Goal: Information Seeking & Learning: Check status

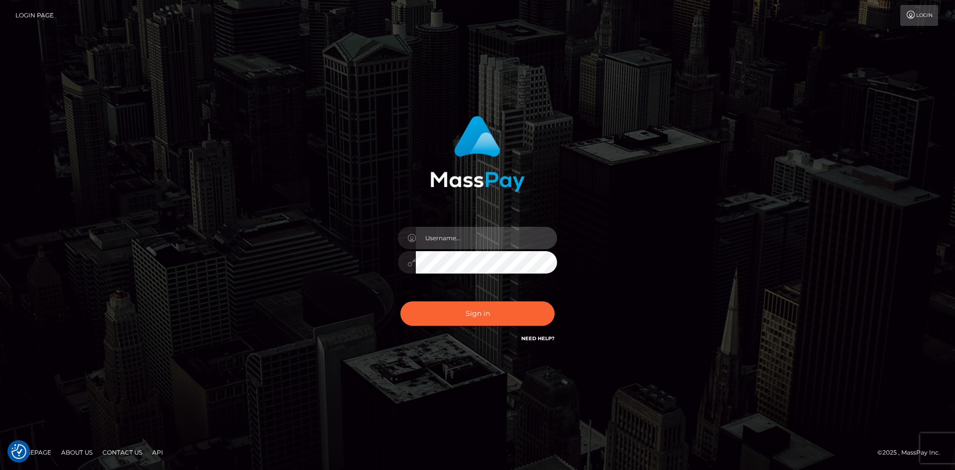
click at [445, 244] on input "text" at bounding box center [486, 238] width 141 height 22
paste input "pranav"
type input "pranav"
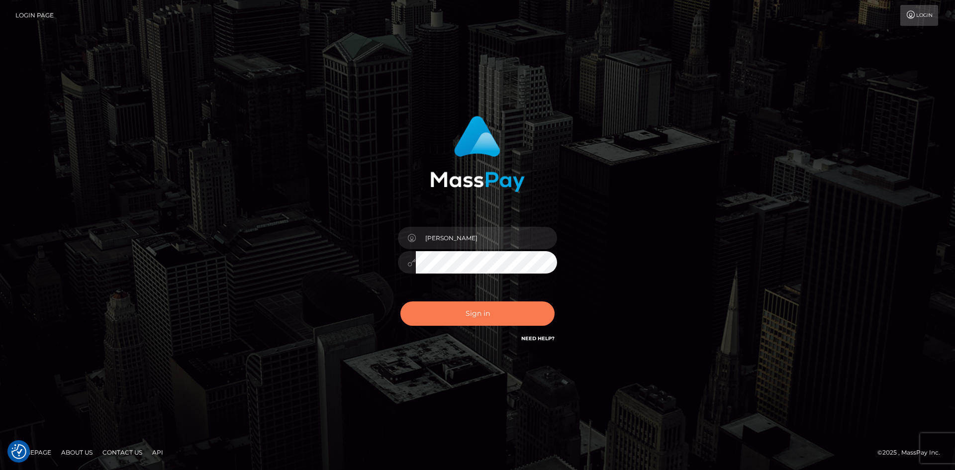
click at [440, 309] on button "Sign in" at bounding box center [477, 313] width 154 height 24
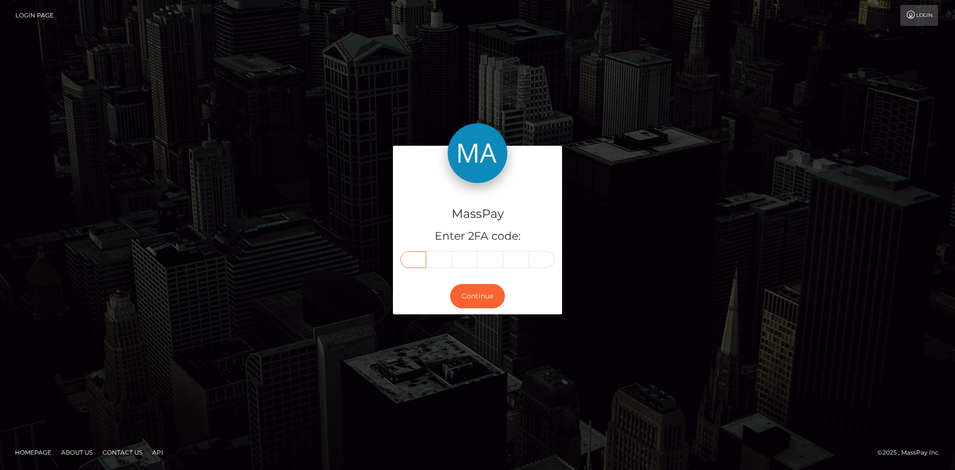
click at [414, 260] on input "text" at bounding box center [413, 259] width 26 height 17
type input "8"
type input "5"
type input "7"
type input "9"
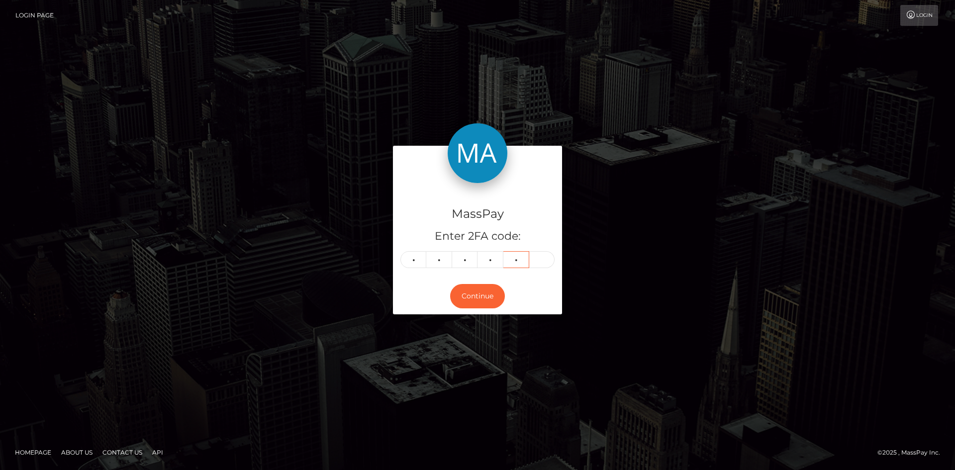
type input "6"
type input "0"
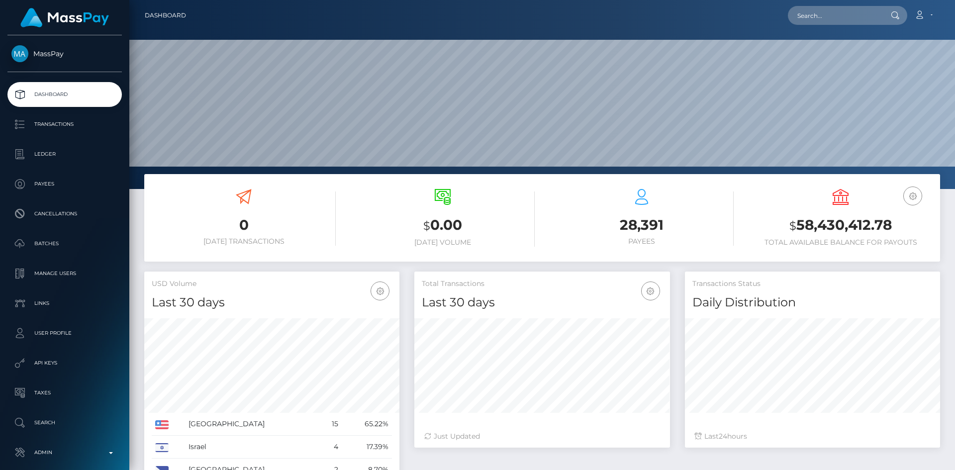
scroll to position [177, 256]
click at [848, 23] on input "text" at bounding box center [834, 15] width 93 height 19
paste input "e682d298-84e8-11f0-8023-0266f44cc279"
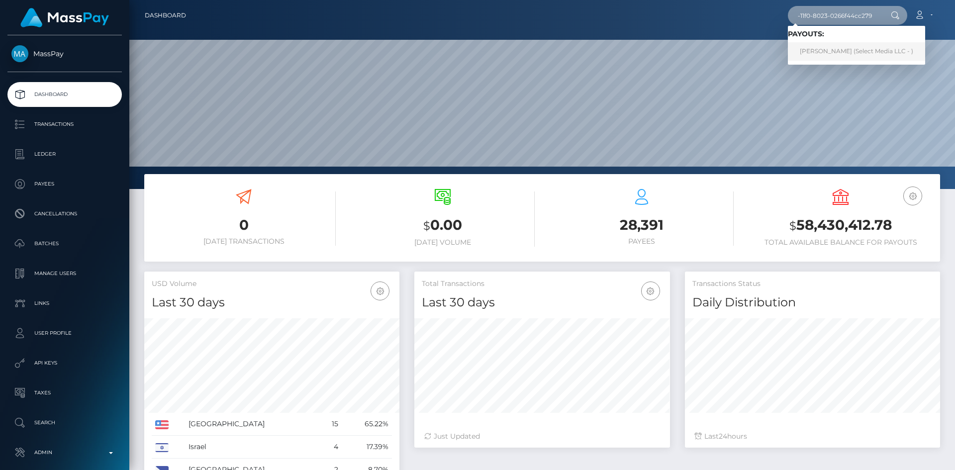
type input "e682d298-84e8-11f0-8023-0266f44cc279"
click at [848, 52] on link "Andrea Saari (Select Media LLC - )" at bounding box center [856, 51] width 137 height 18
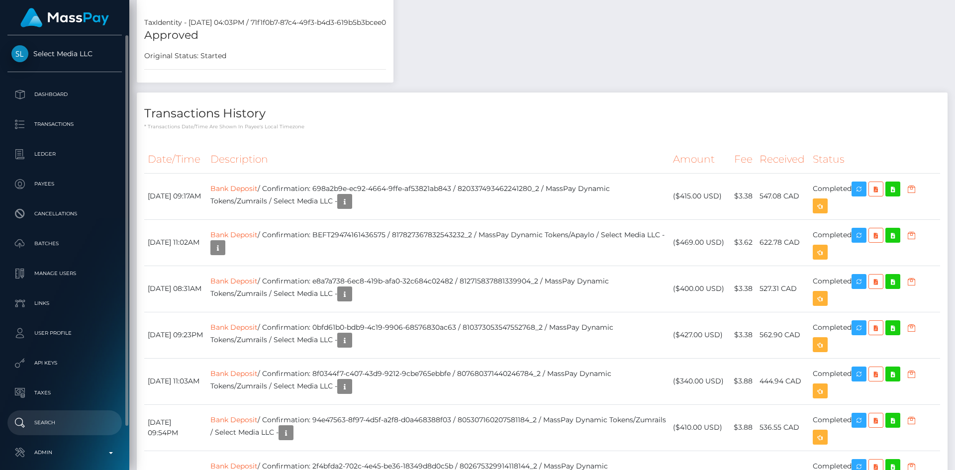
scroll to position [119, 256]
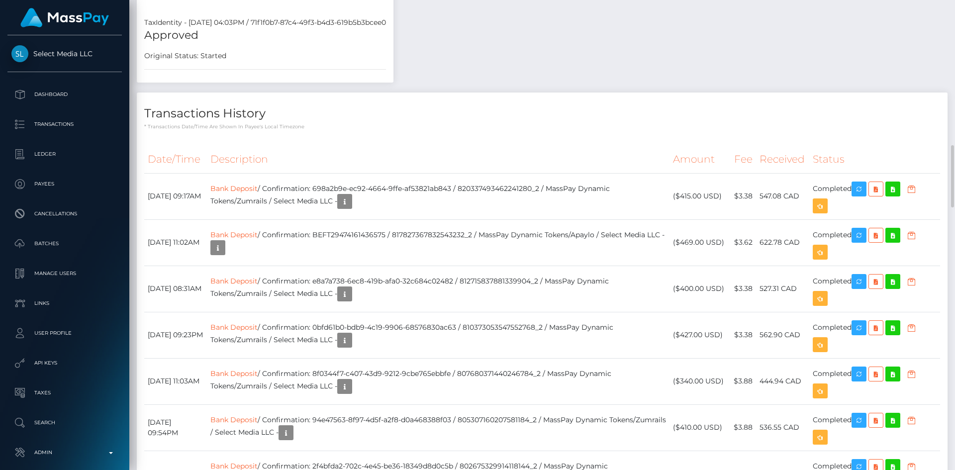
click at [703, 109] on h4 "Transactions History" at bounding box center [542, 113] width 796 height 17
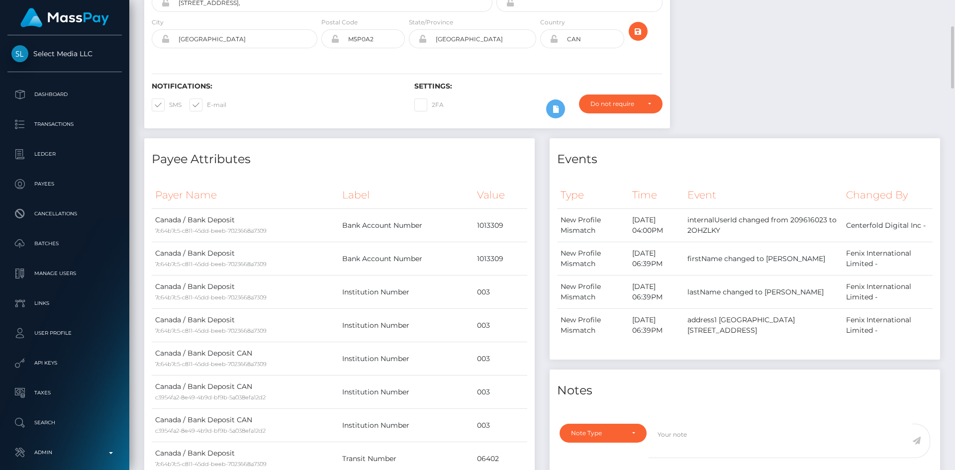
scroll to position [0, 0]
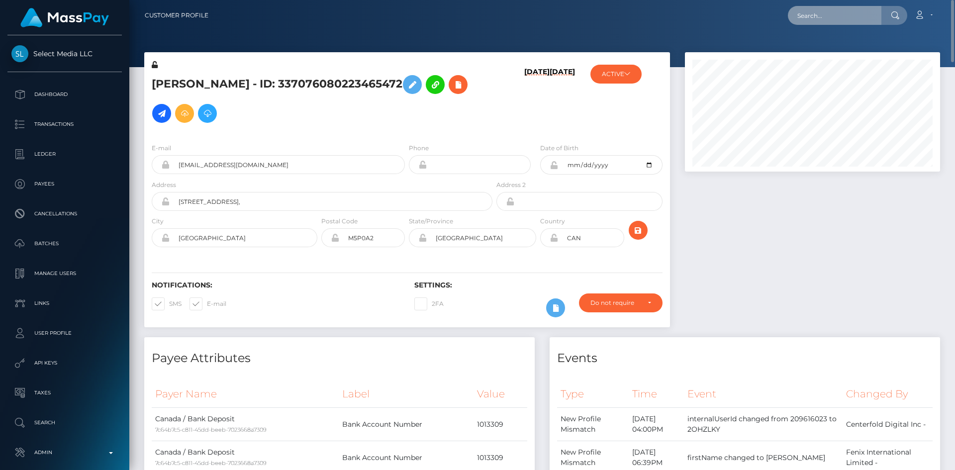
click at [808, 19] on input "text" at bounding box center [834, 15] width 93 height 19
paste input "BEFT57657961065457"
type input "BEFT57657961065457"
click at [820, 31] on div "Loading... Loading..." at bounding box center [828, 30] width 80 height 8
click at [867, 18] on input "BEFT57657961065457" at bounding box center [834, 15] width 93 height 19
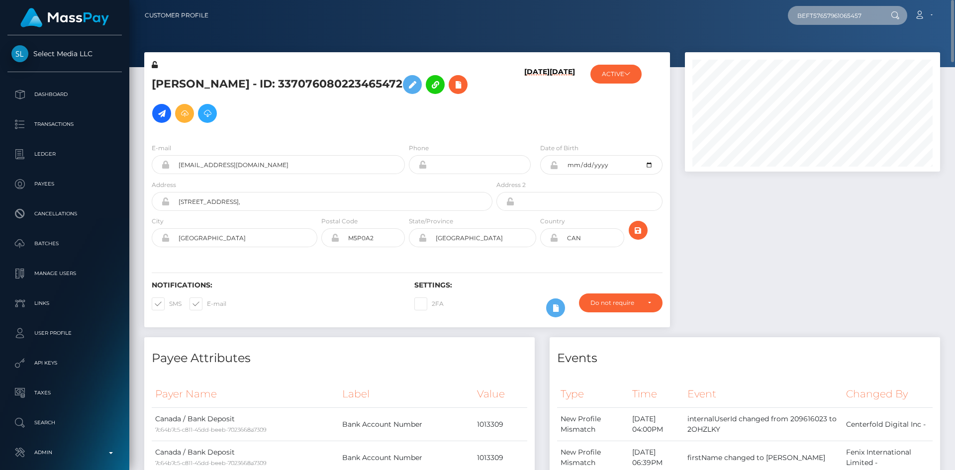
drag, startPoint x: 872, startPoint y: 14, endPoint x: 726, endPoint y: 3, distance: 146.6
click at [726, 3] on nav "Customer Profile BEFT57657961065457 Loading... Loading..." at bounding box center [541, 15] width 825 height 31
click at [798, 21] on input "text" at bounding box center [834, 15] width 93 height 19
paste input "2c77c795-848c-11f0-8023-0266f44cc279"
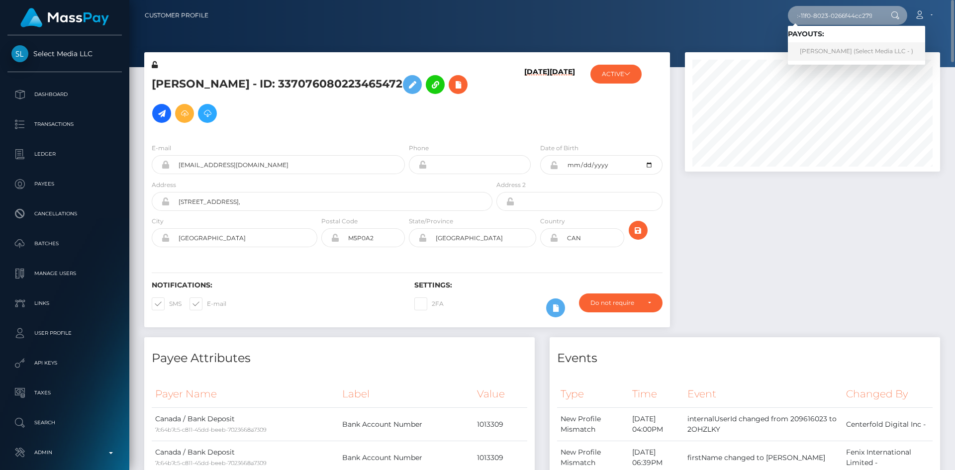
type input "2c77c795-848c-11f0-8023-0266f44cc279"
click at [896, 45] on link "Angela Marie Vink (Select Media LLC - )" at bounding box center [856, 51] width 137 height 18
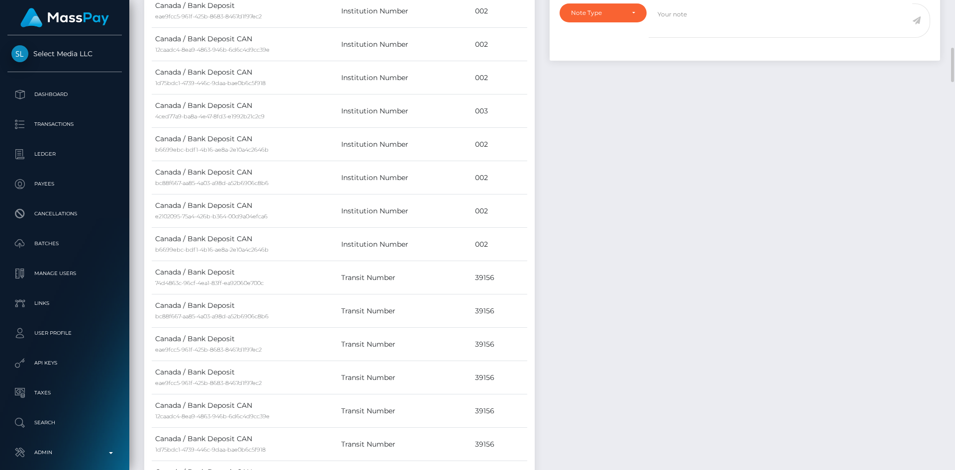
scroll to position [895, 0]
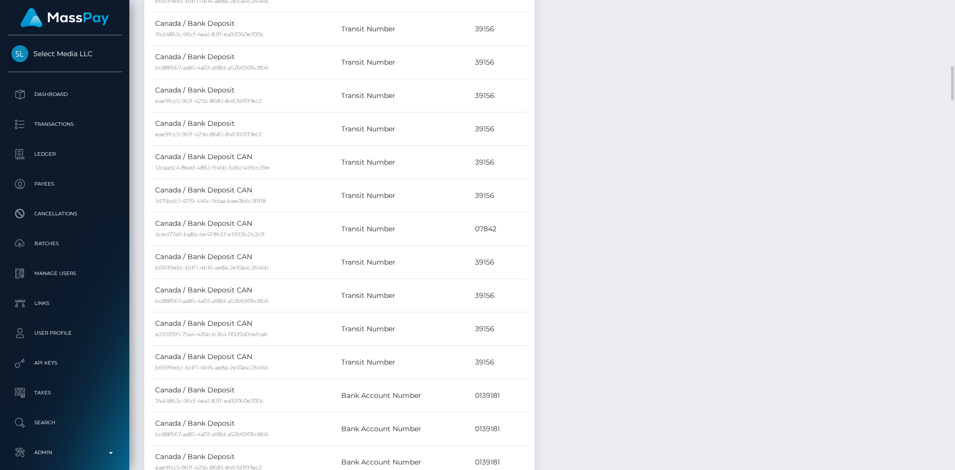
click at [710, 196] on div "Events Type Time Event Changed By" at bounding box center [744, 107] width 405 height 1331
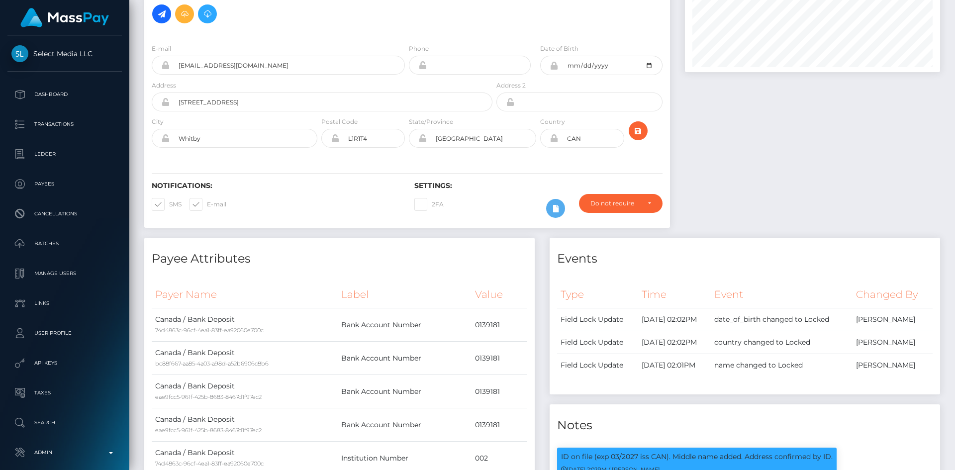
scroll to position [0, 0]
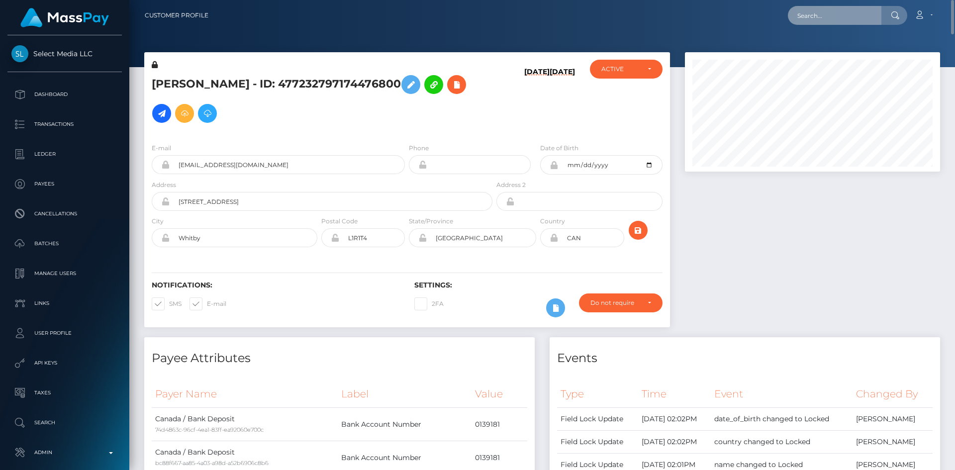
click at [814, 13] on input "text" at bounding box center [834, 15] width 93 height 19
paste input "1f8aae99-84ae-11f0-8023-0266f44cc279"
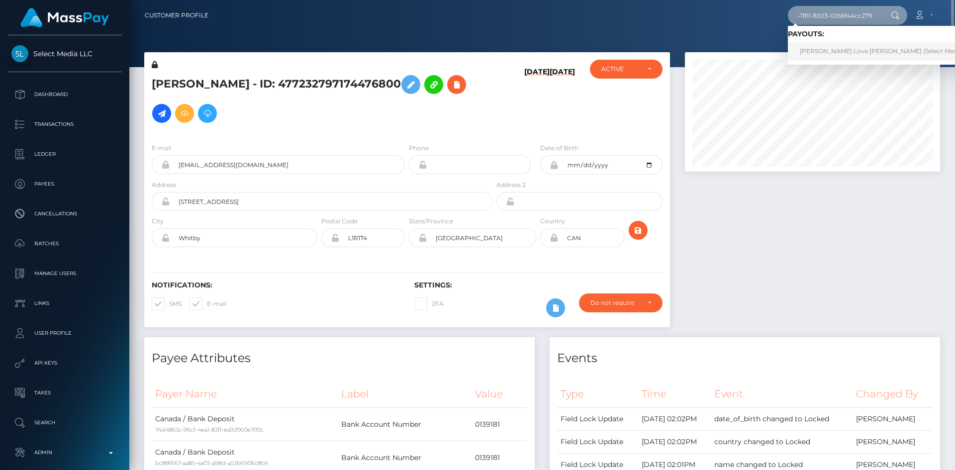
type input "1f8aae99-84ae-11f0-8023-0266f44cc279"
click at [835, 52] on link "[PERSON_NAME] Love [PERSON_NAME] (Select Media LLC - )" at bounding box center [891, 51] width 207 height 18
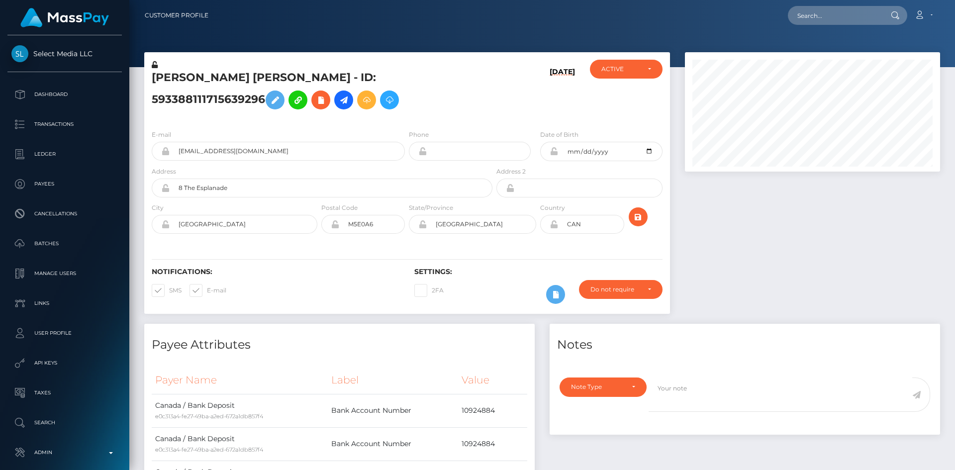
click at [808, 24] on input "text" at bounding box center [834, 15] width 93 height 19
paste input "e0fbed95-84c6-11f0-8023-0266f44cc279"
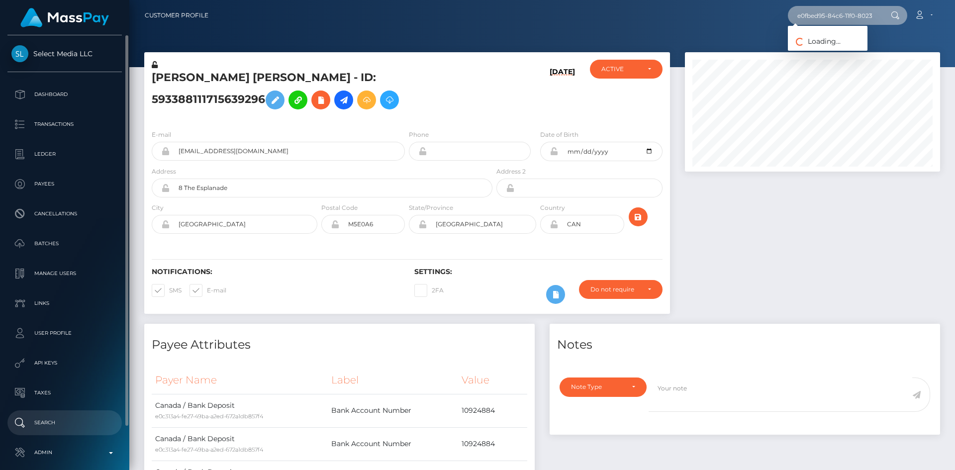
scroll to position [0, 45]
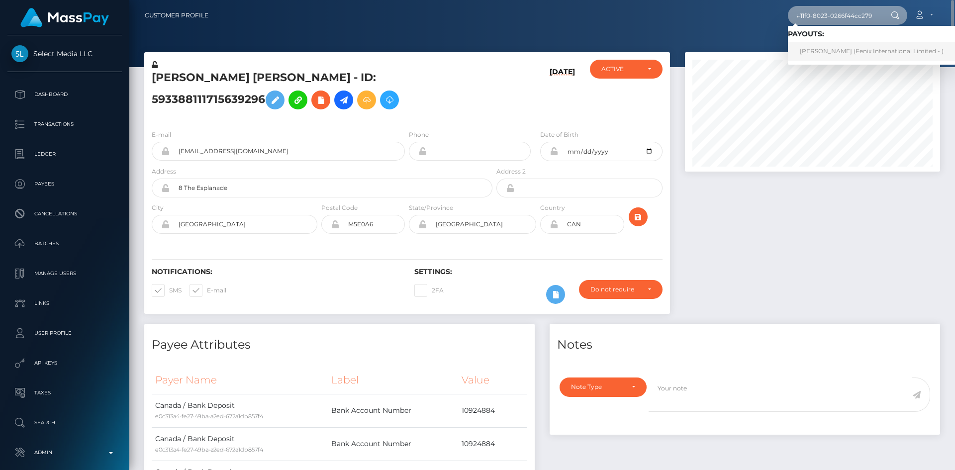
type input "e0fbed95-84c6-11f0-8023-0266f44cc279"
click at [808, 52] on link "[PERSON_NAME] (Fenix International Limited - )" at bounding box center [872, 51] width 168 height 18
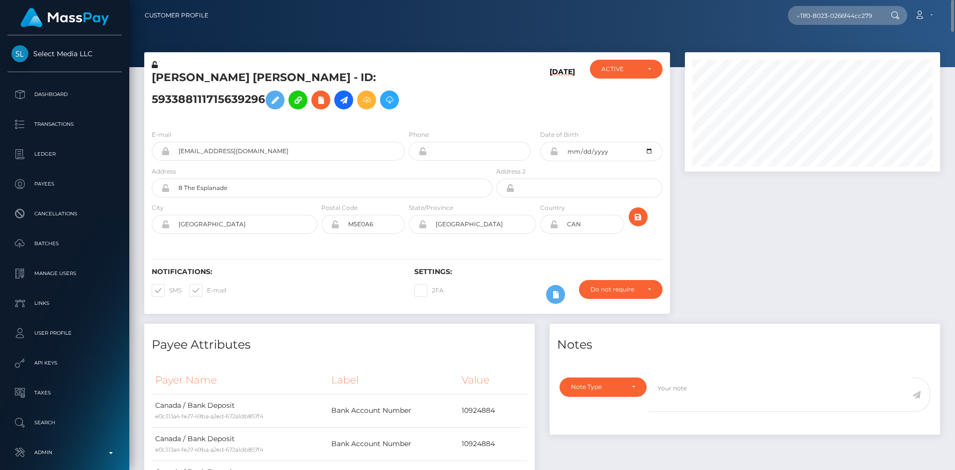
scroll to position [0, 0]
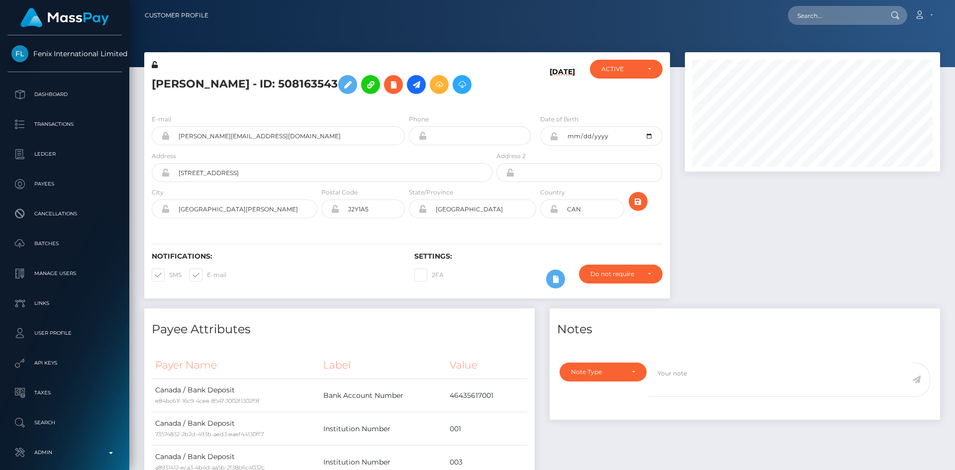
scroll to position [119, 256]
drag, startPoint x: 0, startPoint y: 0, endPoint x: 795, endPoint y: 241, distance: 830.6
click at [795, 241] on div at bounding box center [812, 180] width 270 height 256
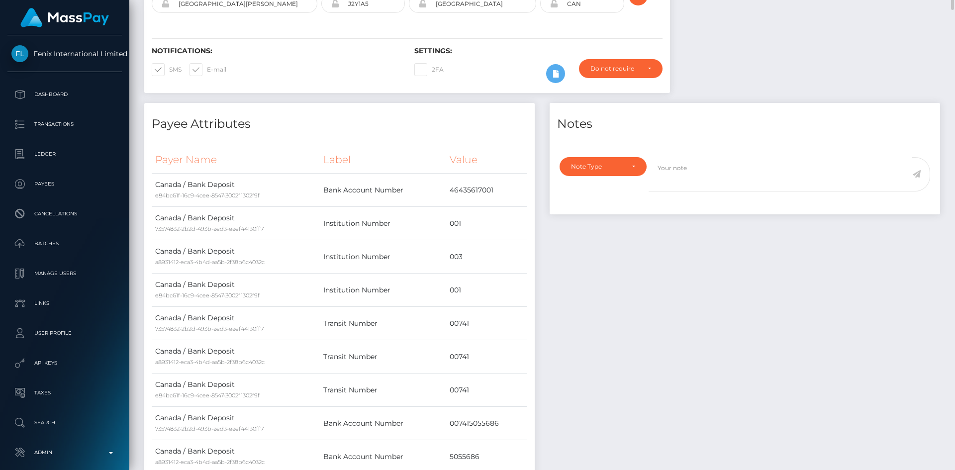
scroll to position [0, 0]
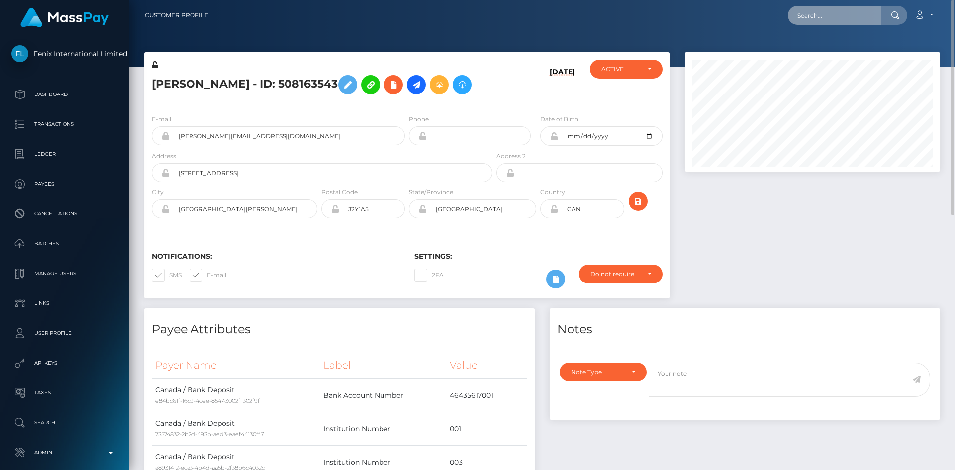
click at [845, 14] on input "text" at bounding box center [834, 15] width 93 height 19
paste input "e932f493-84c6-11f0-8023-0266f44cc279"
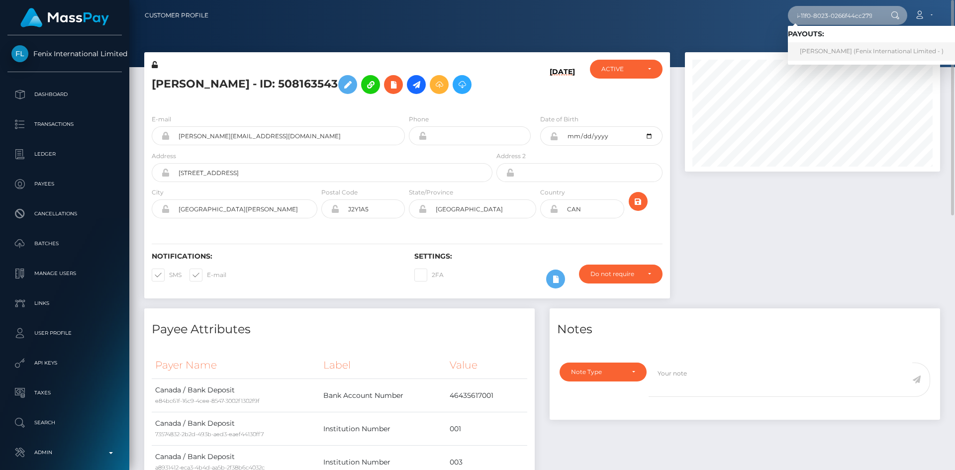
type input "e932f493-84c6-11f0-8023-0266f44cc279"
click at [852, 53] on link "JESSICA LEANNE WALDRON (Fenix International Limited - )" at bounding box center [872, 51] width 168 height 18
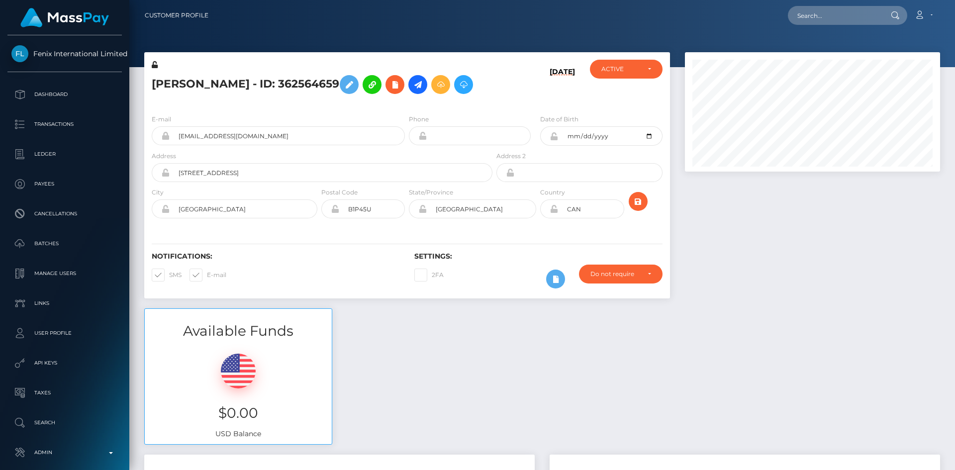
scroll to position [119, 256]
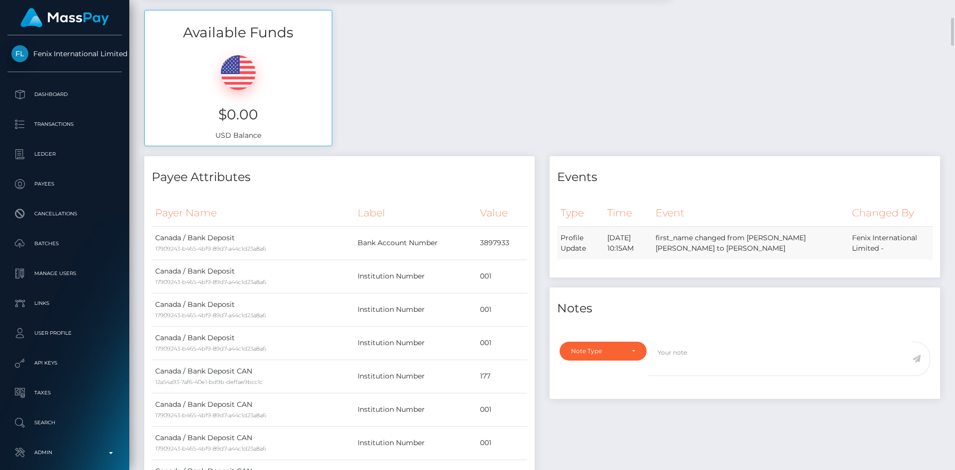
scroll to position [0, 0]
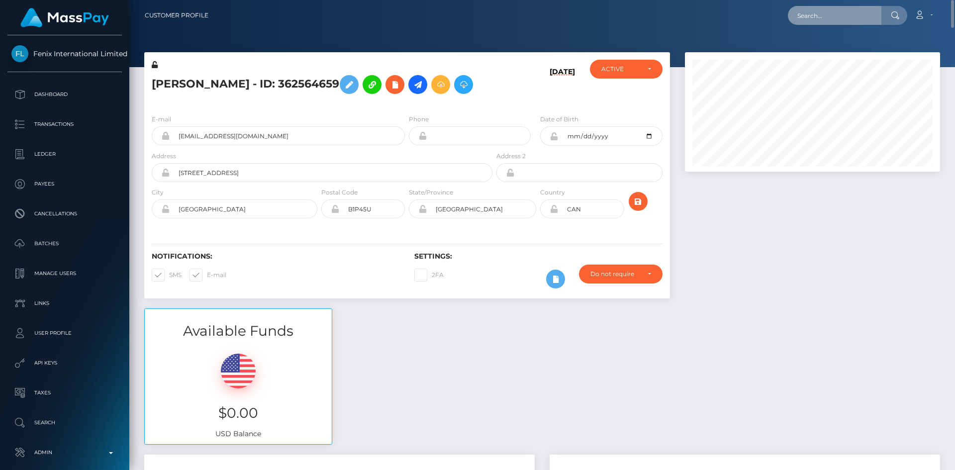
click at [809, 21] on input "text" at bounding box center [834, 15] width 93 height 19
paste input "e932f493-84c6-11f0-8023-0266f44cc279"
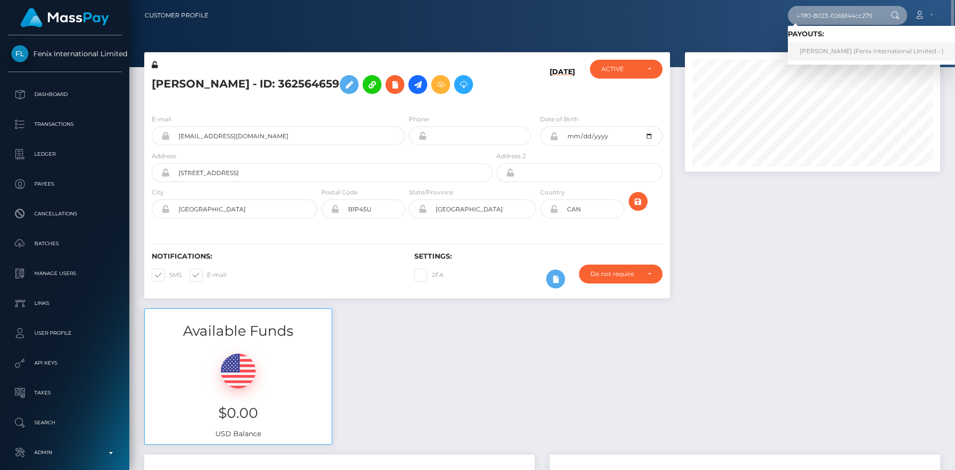
type input "e932f493-84c6-11f0-8023-0266f44cc279"
click at [868, 51] on link "JESSICA LEANNE WALDRON (Fenix International Limited - )" at bounding box center [872, 51] width 168 height 18
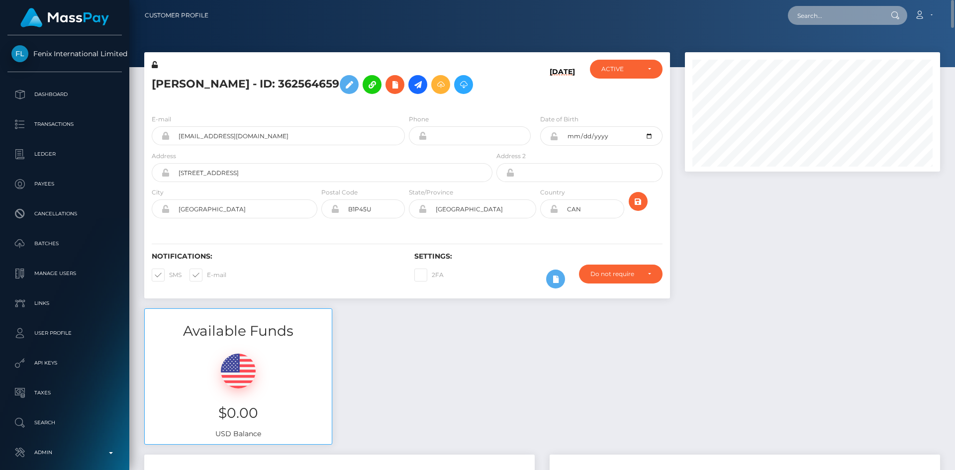
click at [819, 8] on input "text" at bounding box center [834, 15] width 93 height 19
paste input "92050496-8494-11f0-8023-0266f44cc279"
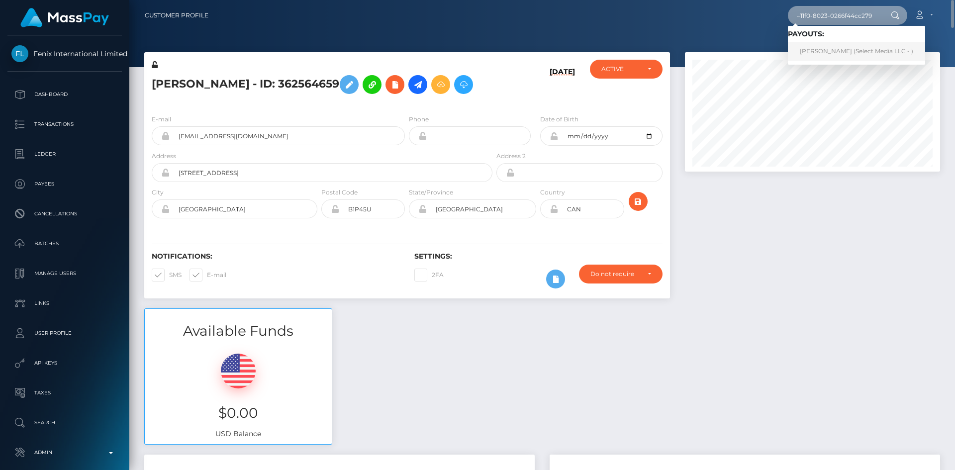
type input "92050496-8494-11f0-8023-0266f44cc279"
click at [842, 54] on link "Keyanna Berland (Select Media LLC - )" at bounding box center [856, 51] width 137 height 18
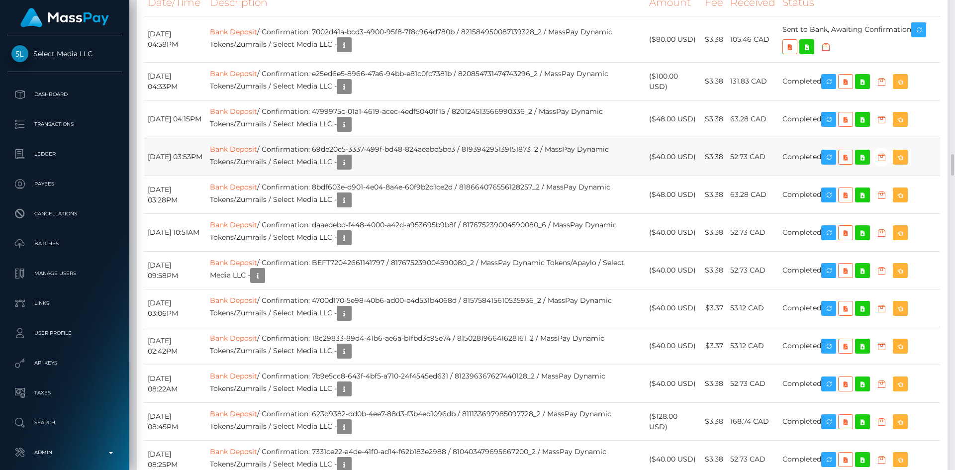
scroll to position [3132, 0]
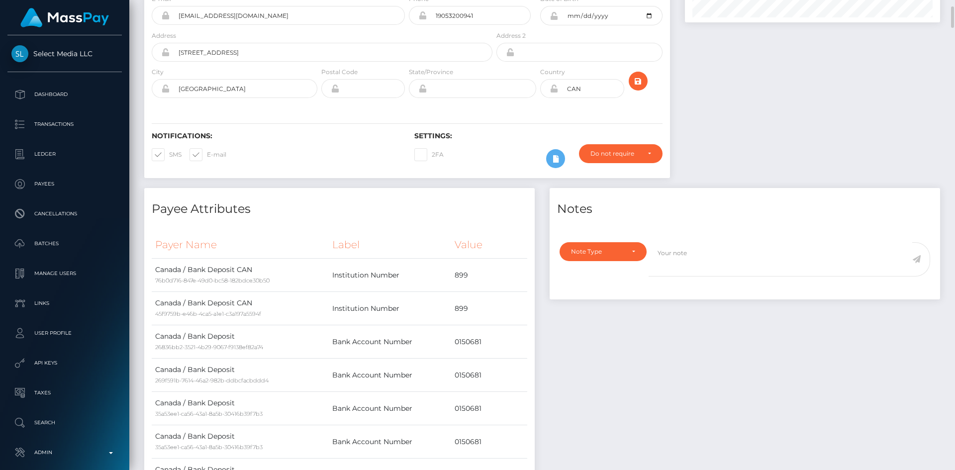
scroll to position [0, 0]
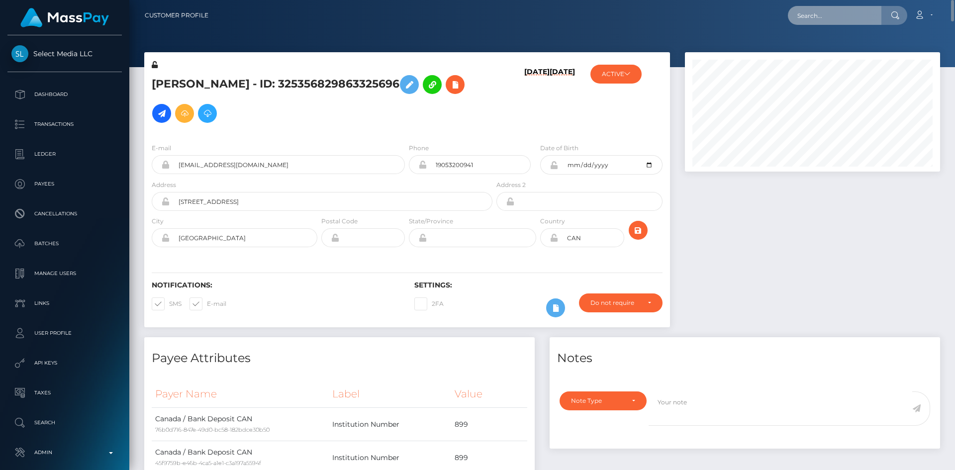
click at [828, 16] on input "text" at bounding box center [834, 15] width 93 height 19
paste input "cc2974d9-8486-11f0-8023-0266f44cc279"
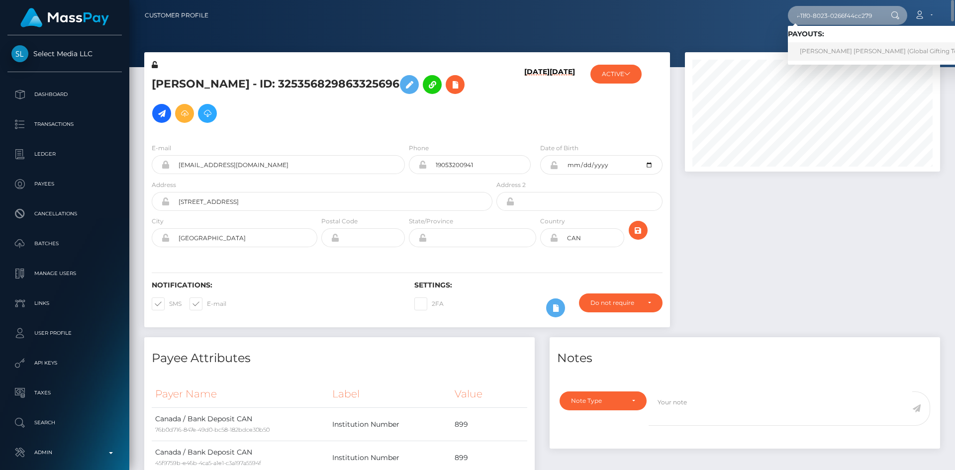
type input "cc2974d9-8486-11f0-8023-0266f44cc279"
click at [843, 57] on link "LEAH MARIE MAE BROWN (Global Gifting Technologies Inc - Throne)" at bounding box center [915, 51] width 254 height 18
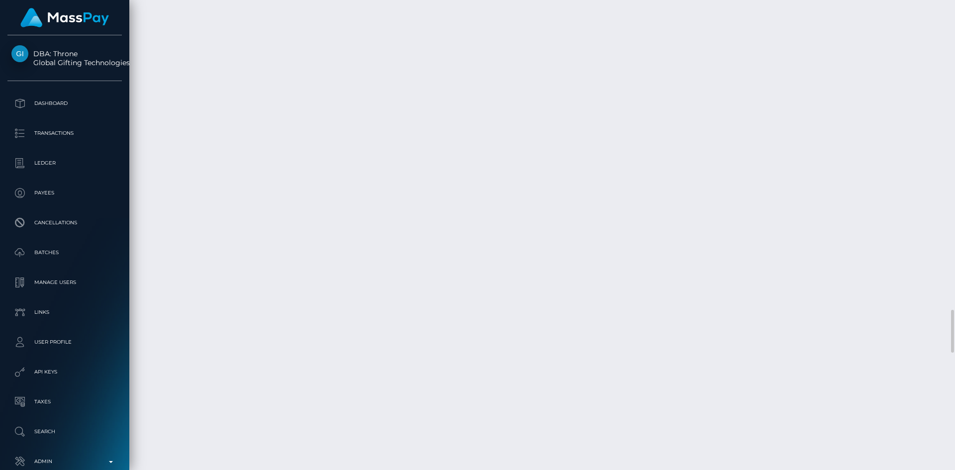
scroll to position [3580, 0]
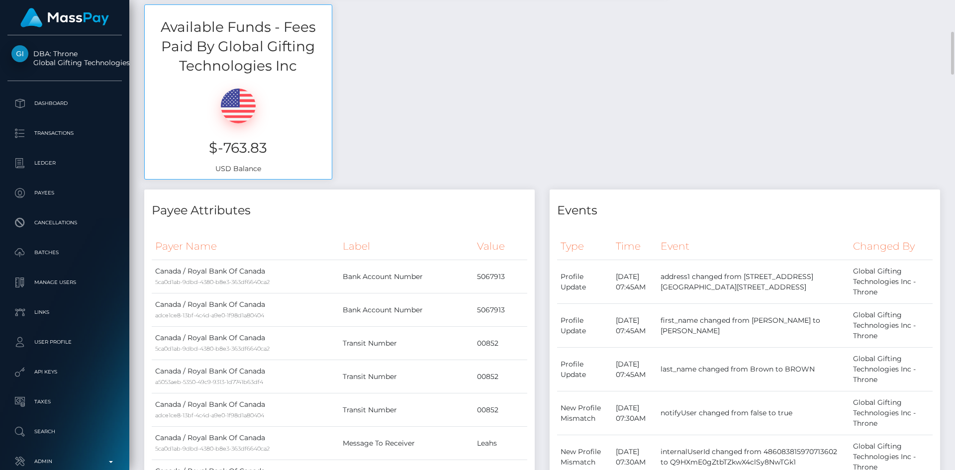
scroll to position [0, 0]
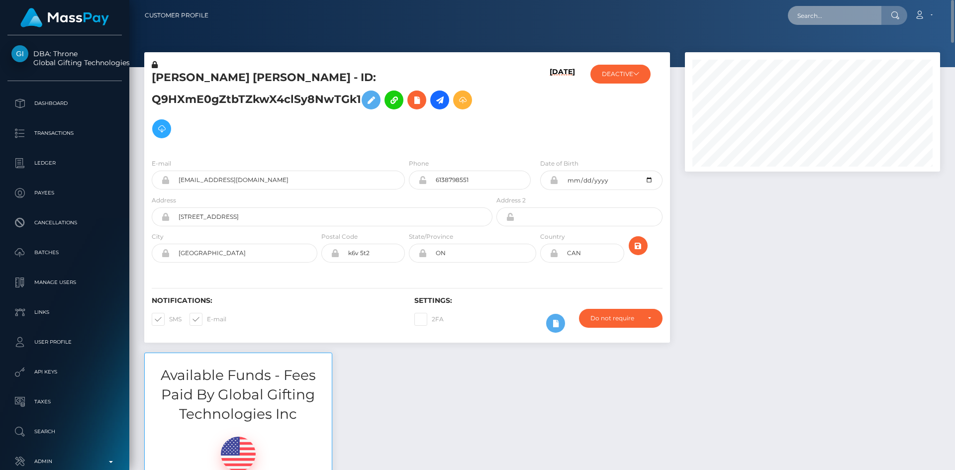
click at [810, 17] on input "text" at bounding box center [834, 15] width 93 height 19
paste input "f65aab61-84c6-11f0-8023-0266f44cc279"
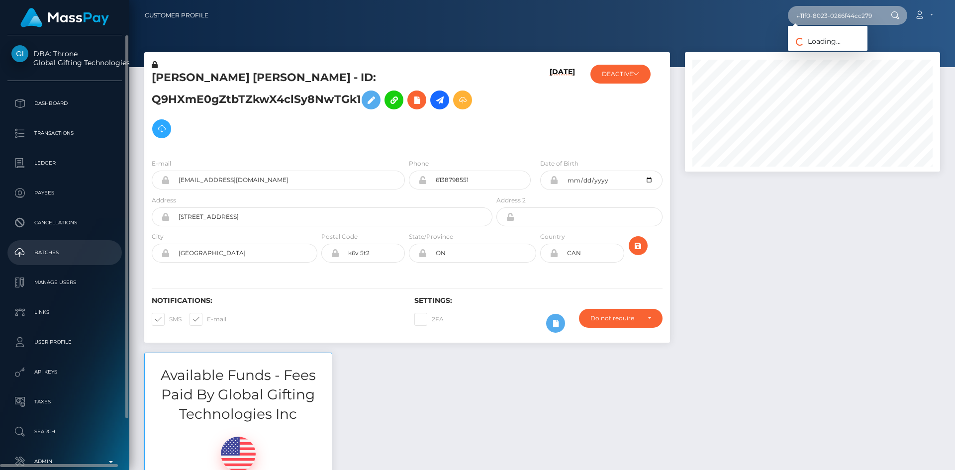
type input "f65aab61-84c6-11f0-8023-0266f44cc279"
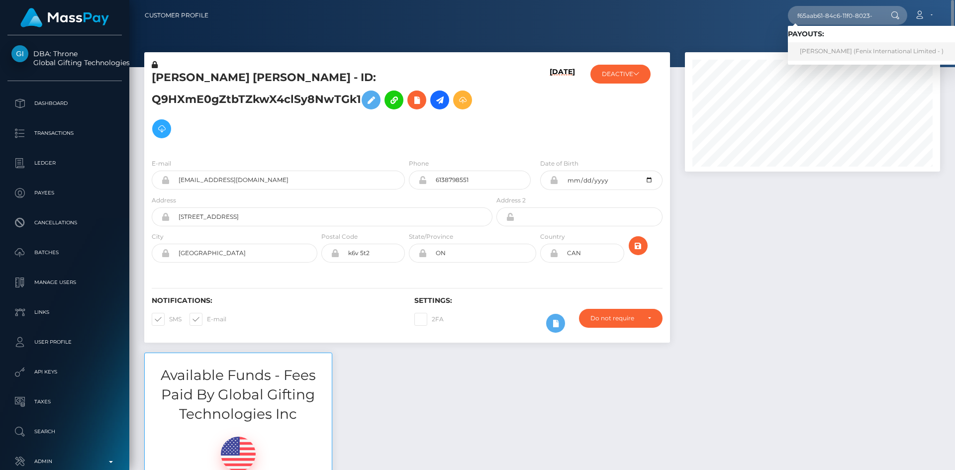
click at [813, 55] on link "Marjorie Vermette (Fenix International Limited - )" at bounding box center [872, 51] width 168 height 18
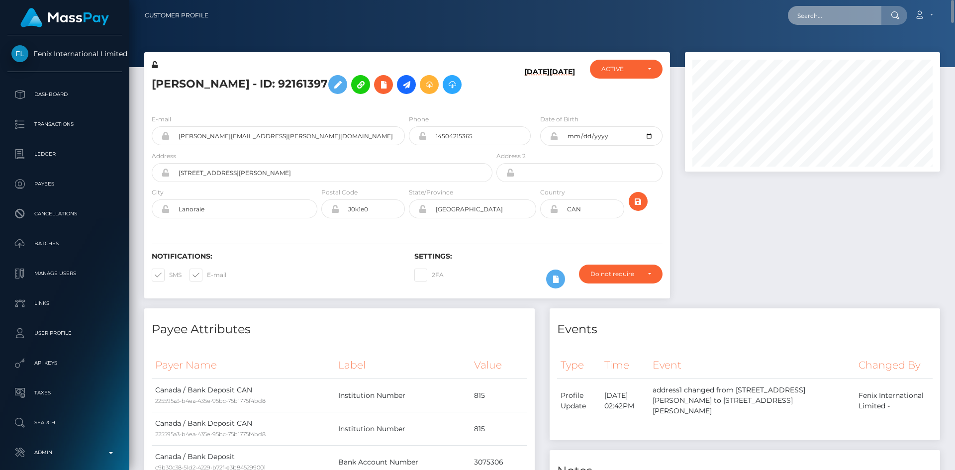
click at [811, 22] on input "text" at bounding box center [834, 15] width 93 height 19
paste input "f95bcc18-84c6-11f0-8023-0266f44cc279"
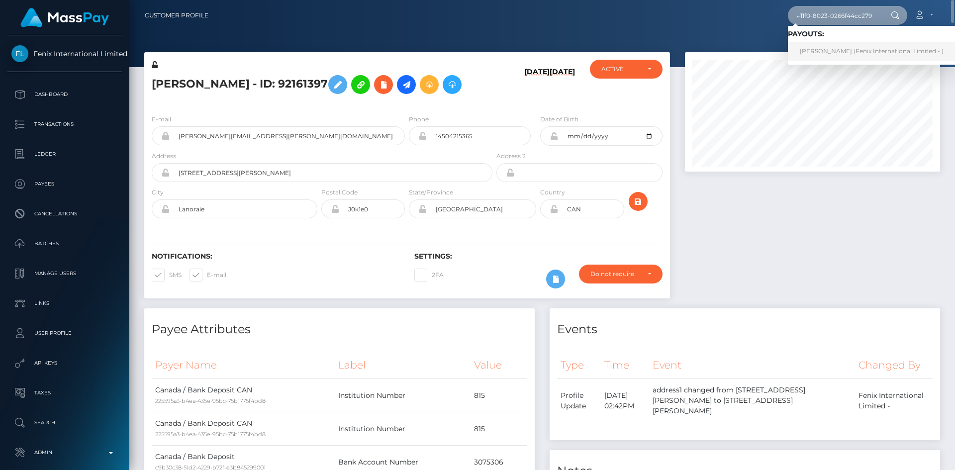
type input "f95bcc18-84c6-11f0-8023-0266f44cc279"
click at [839, 54] on link "Maude Plouffe (Fenix International Limited - )" at bounding box center [872, 51] width 168 height 18
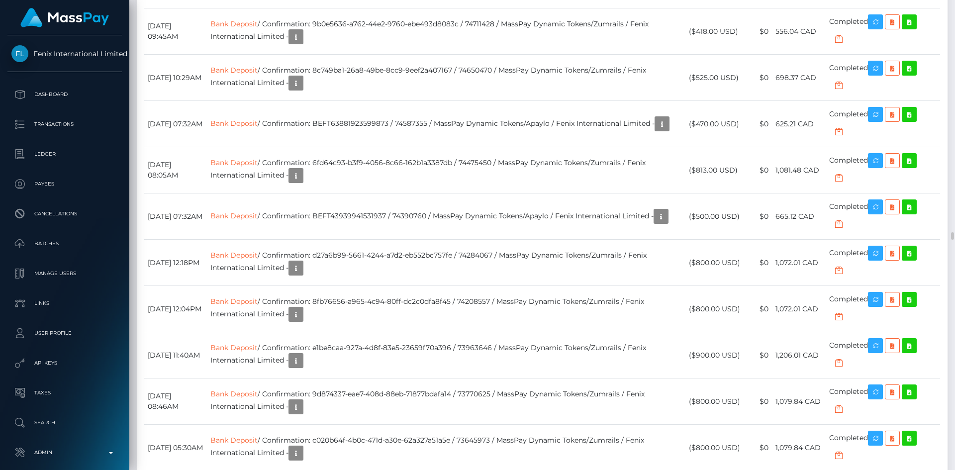
scroll to position [5071, 0]
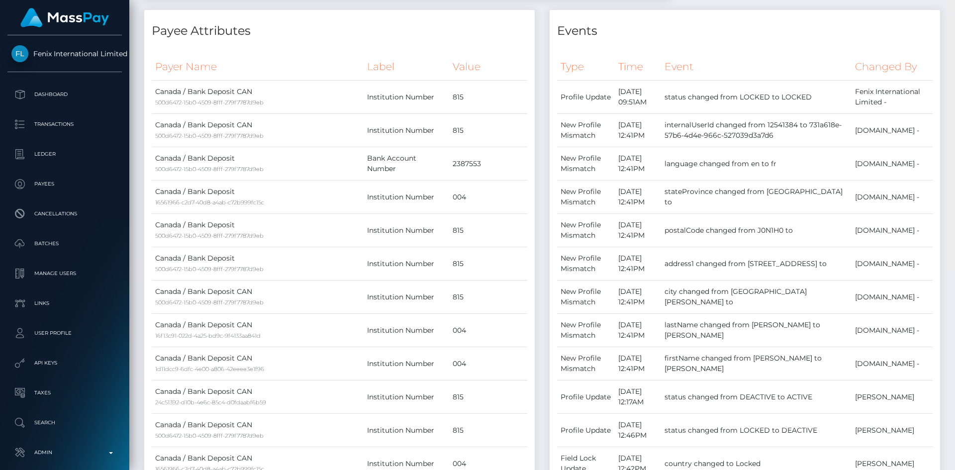
scroll to position [0, 0]
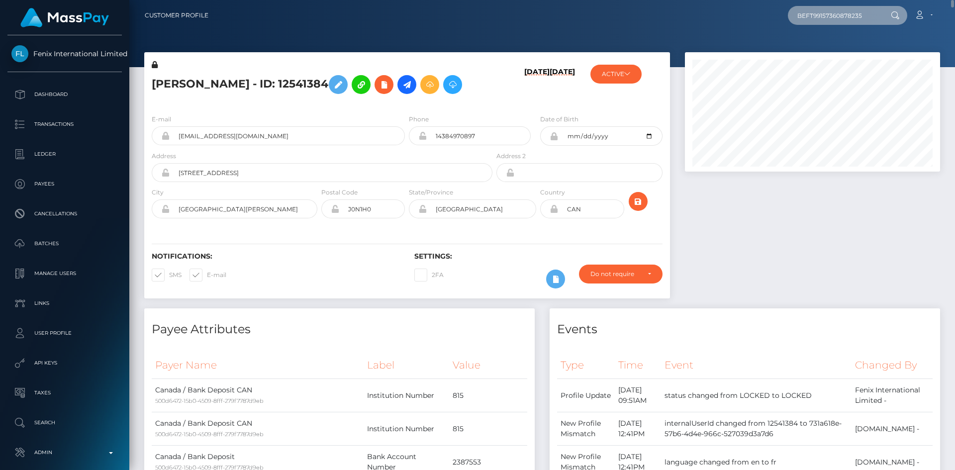
drag, startPoint x: 865, startPoint y: 13, endPoint x: 624, endPoint y: 13, distance: 240.1
click at [624, 13] on div "BEFT99157360878235 Loading... Loading... Account Edit Profile Logout" at bounding box center [577, 15] width 723 height 21
paste input "fb004095-84c6-11f0-8023-0266f44cc279"
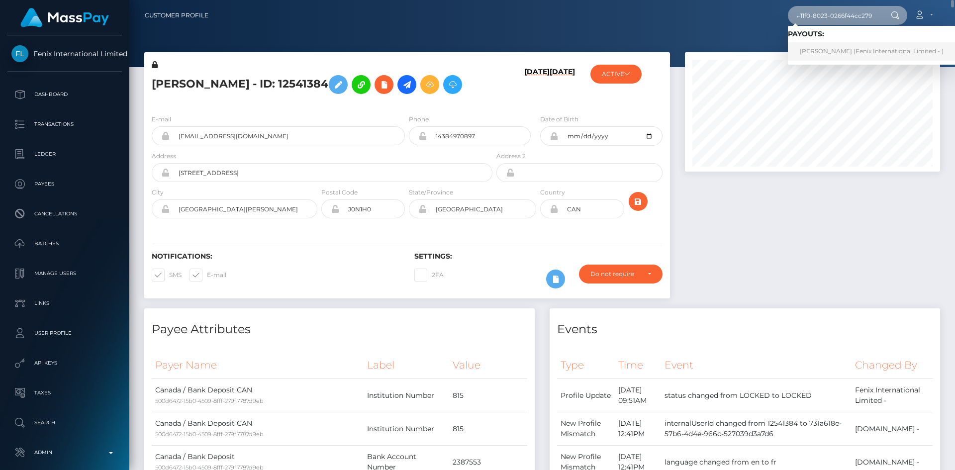
type input "fb004095-84c6-11f0-8023-0266f44cc279"
click at [830, 44] on link "MONICA ALEJANDRA LEE (Fenix International Limited - )" at bounding box center [872, 51] width 168 height 18
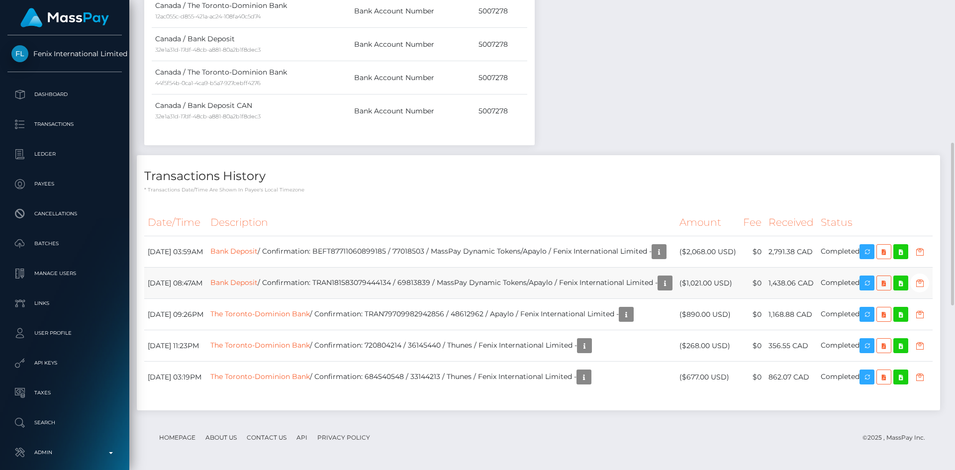
scroll to position [689, 0]
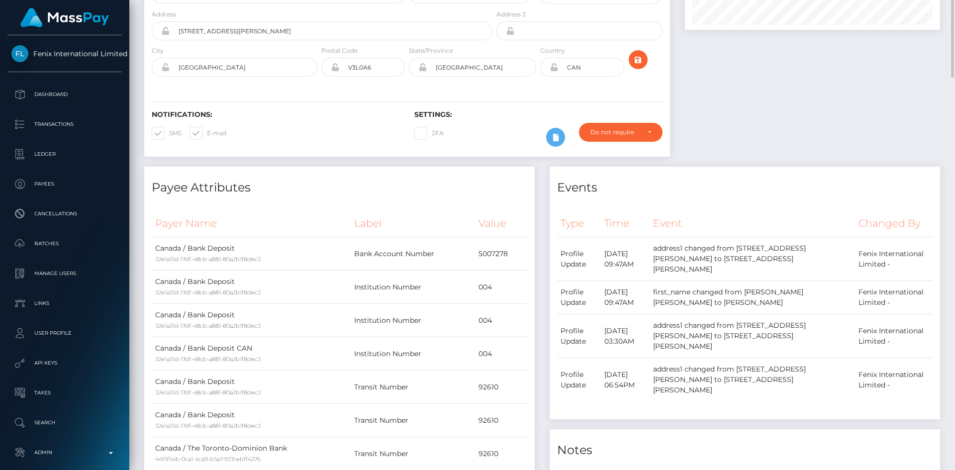
scroll to position [0, 0]
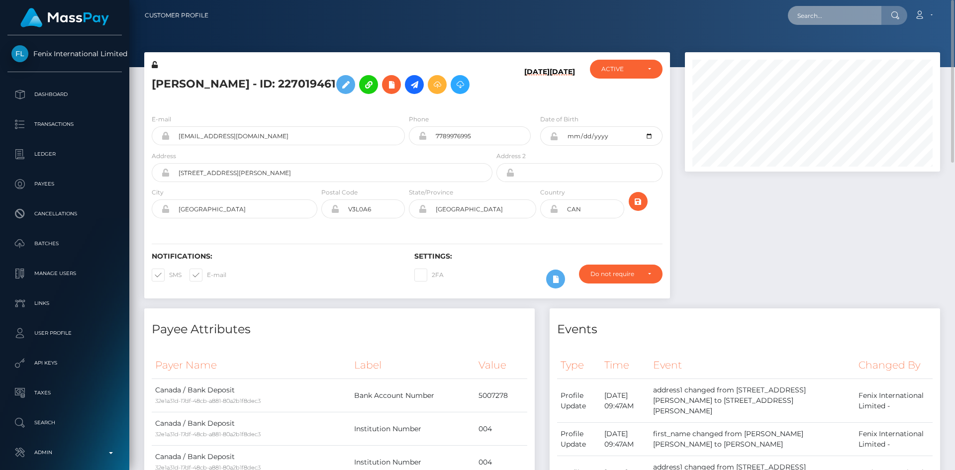
click at [831, 17] on input "text" at bounding box center [834, 15] width 93 height 19
paste input "c15afe24-8483-11f0-8023-0266f44cc279"
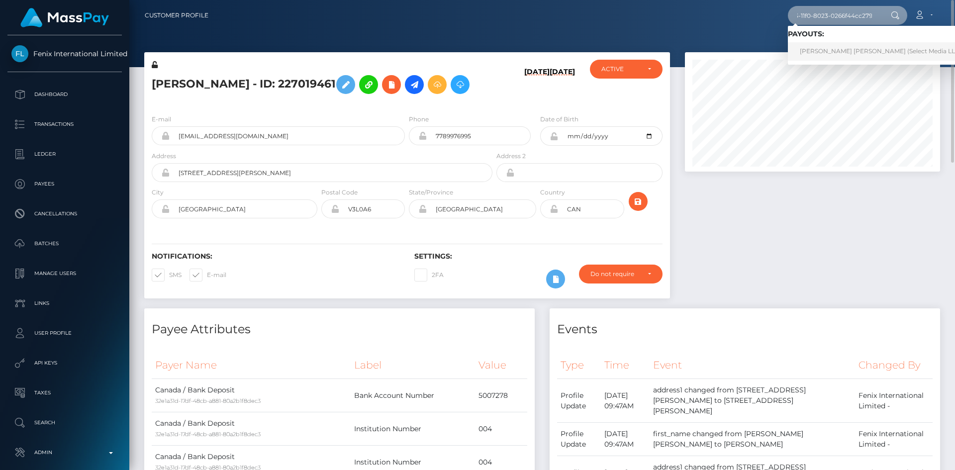
type input "c15afe24-8483-11f0-8023-0266f44cc279"
click at [872, 50] on link "[PERSON_NAME] [PERSON_NAME] (Select Media LLC - )" at bounding box center [883, 51] width 191 height 18
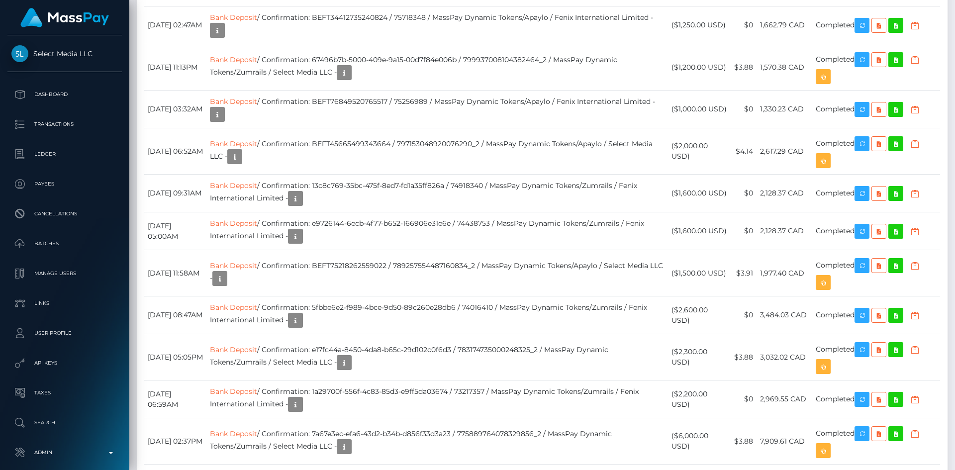
scroll to position [2735, 0]
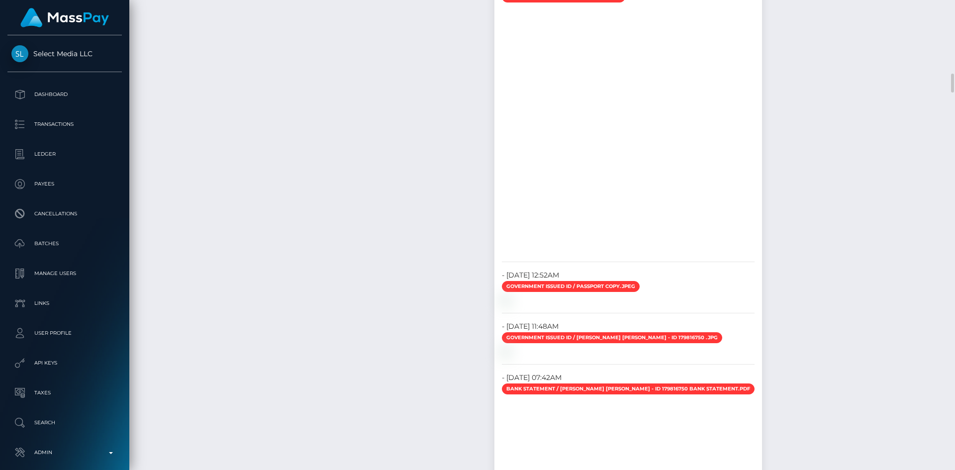
scroll to position [1392, 0]
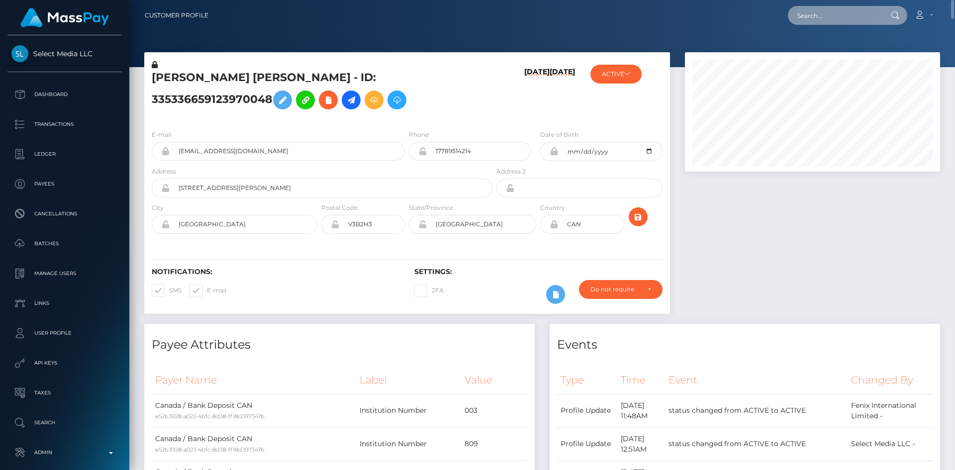
scroll to position [119, 256]
paste input "f62abe81-84c6-11f0-8023-0266f44cc279"
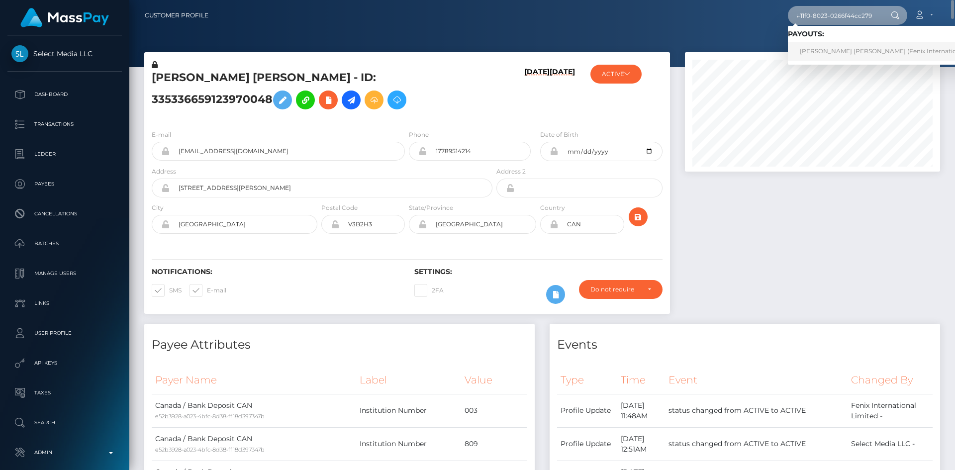
type input "f62abe81-84c6-11f0-8023-0266f44cc279"
click at [841, 55] on link "SIDNEY DAWN MARIE LANGDON (Fenix International Limited - )" at bounding box center [898, 51] width 221 height 18
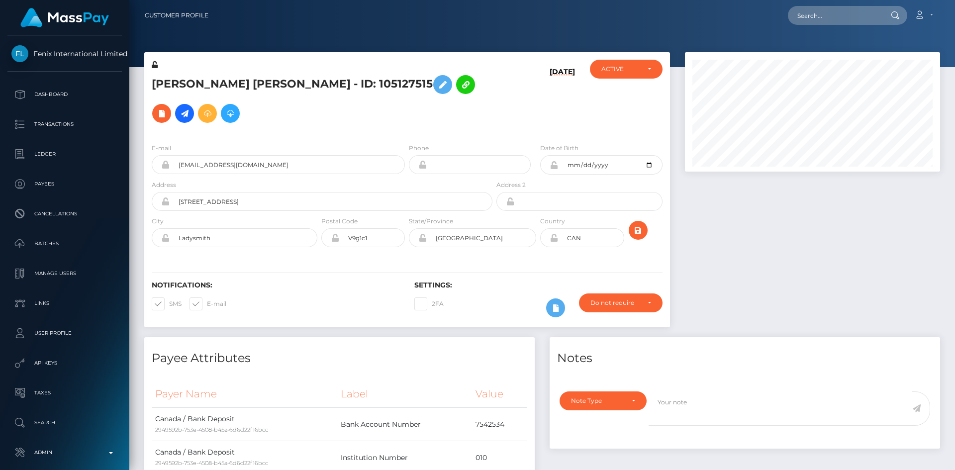
scroll to position [119, 256]
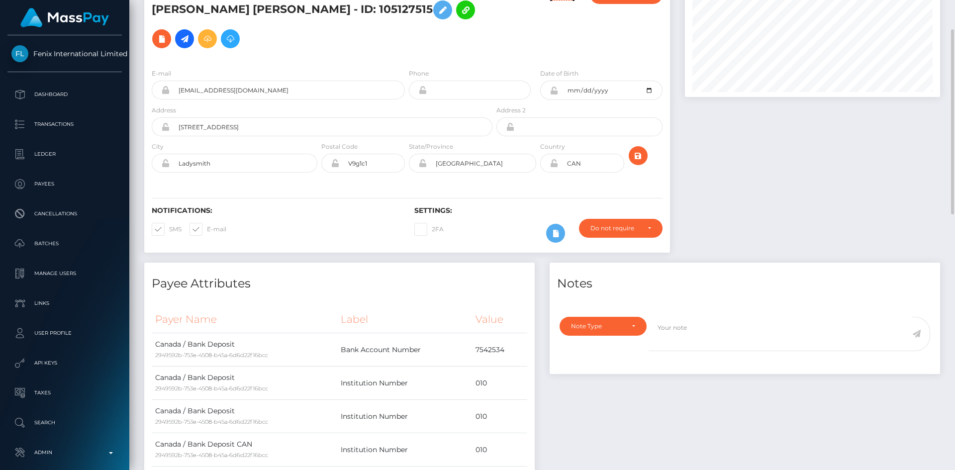
scroll to position [0, 0]
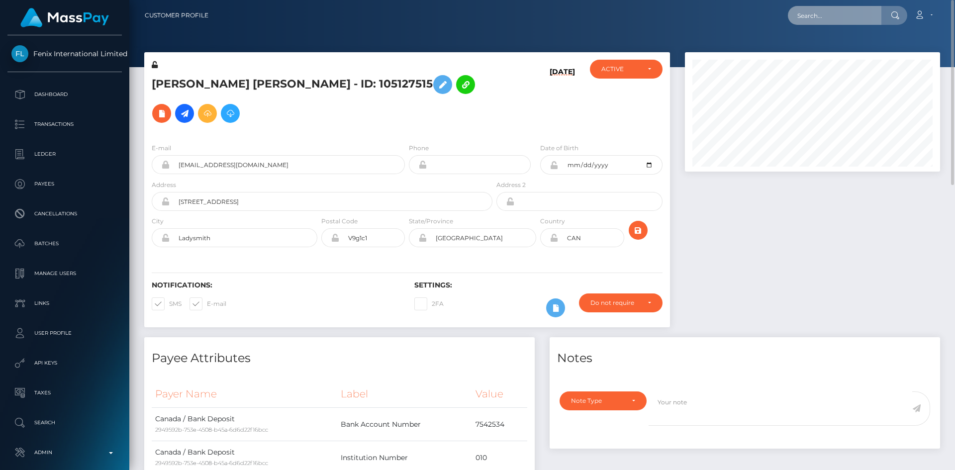
click at [823, 15] on input "text" at bounding box center [834, 15] width 93 height 19
paste input "fbb49c45-84c6-11f0-8023-0266f44cc279"
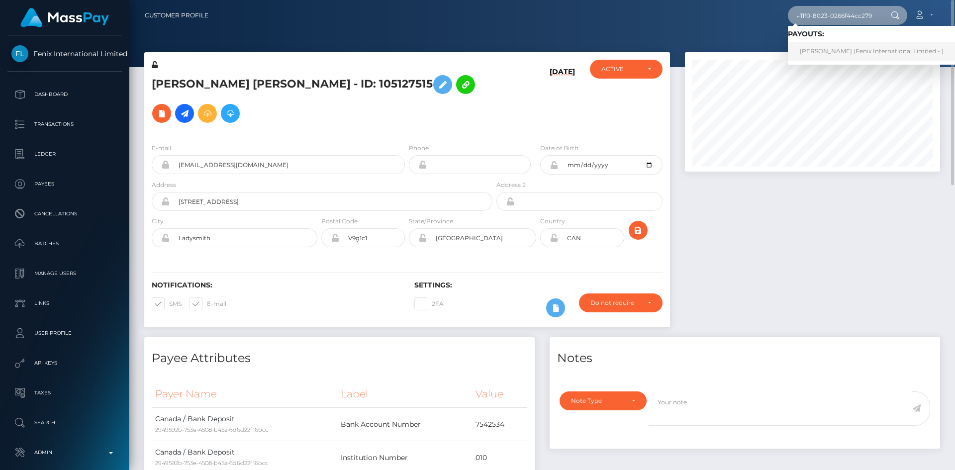
type input "fbb49c45-84c6-11f0-8023-0266f44cc279"
click at [865, 52] on link "[PERSON_NAME] (Fenix International Limited - )" at bounding box center [872, 51] width 168 height 18
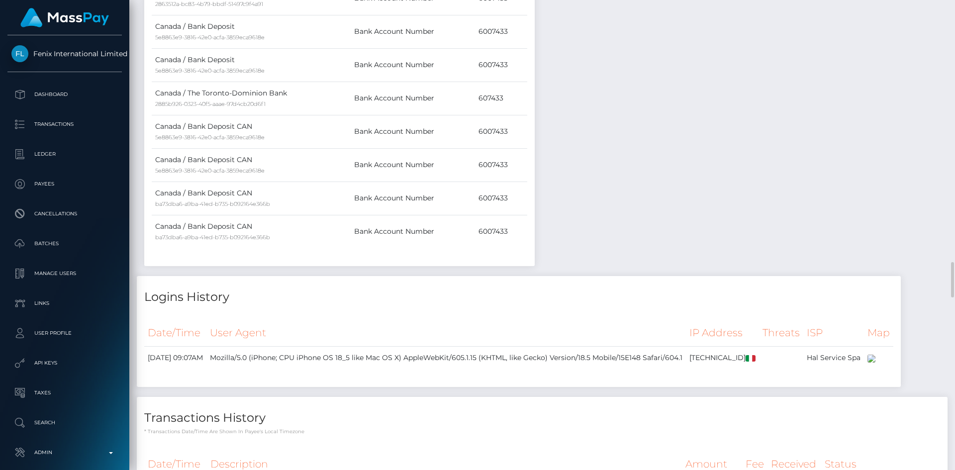
scroll to position [1541, 0]
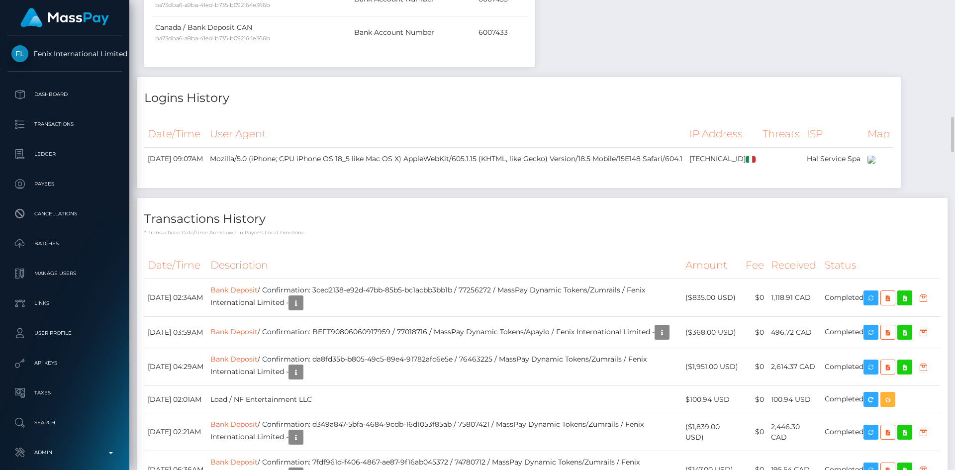
click at [768, 228] on h4 "Transactions History" at bounding box center [542, 218] width 796 height 17
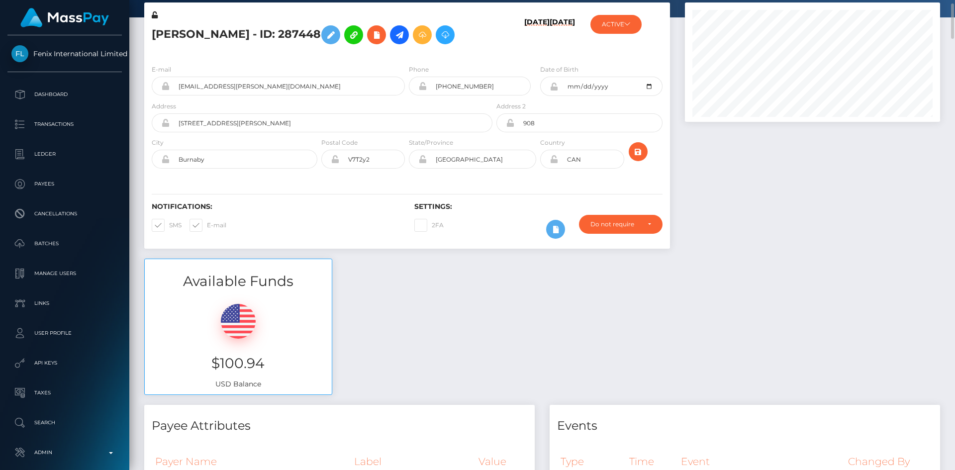
scroll to position [0, 0]
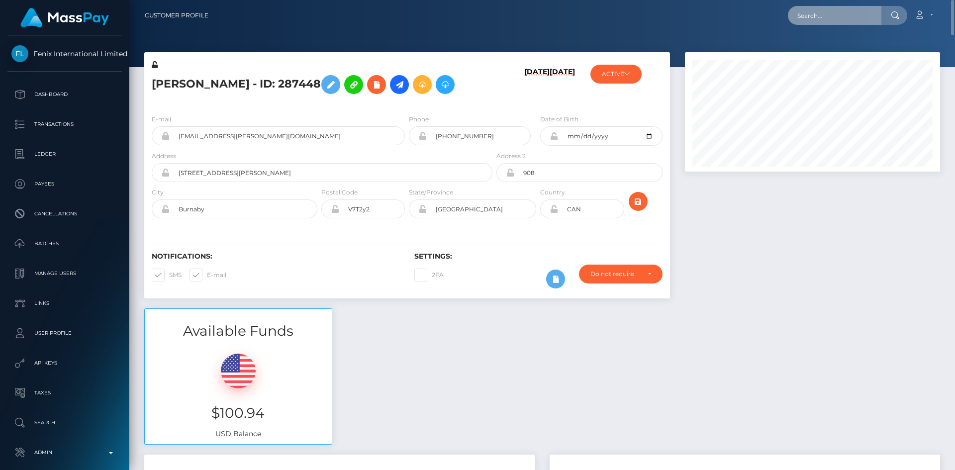
click at [832, 18] on input "text" at bounding box center [834, 15] width 93 height 19
paste input "f7934ce0-84a5-11f0-8023-0266f44cc279"
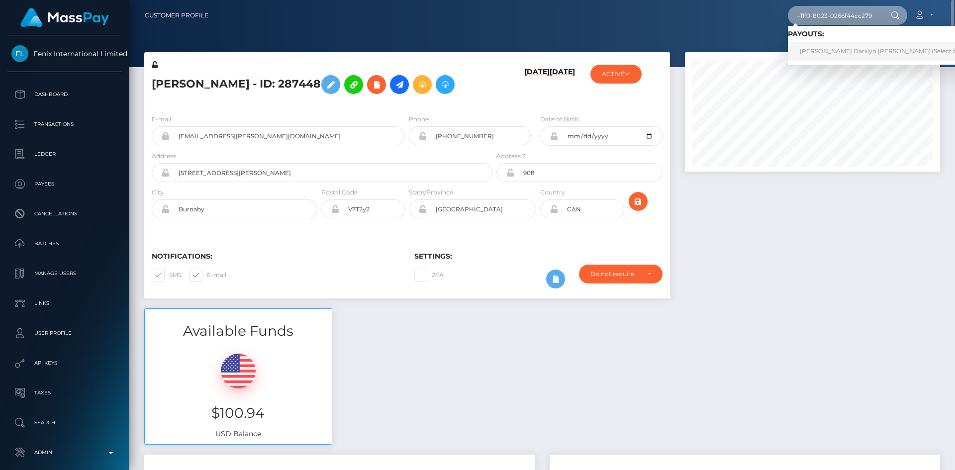
type input "f7934ce0-84a5-11f0-8023-0266f44cc279"
click at [872, 44] on link "Jillian Dariilyn Jean Pinksen (Select Media LLC - )" at bounding box center [895, 51] width 215 height 18
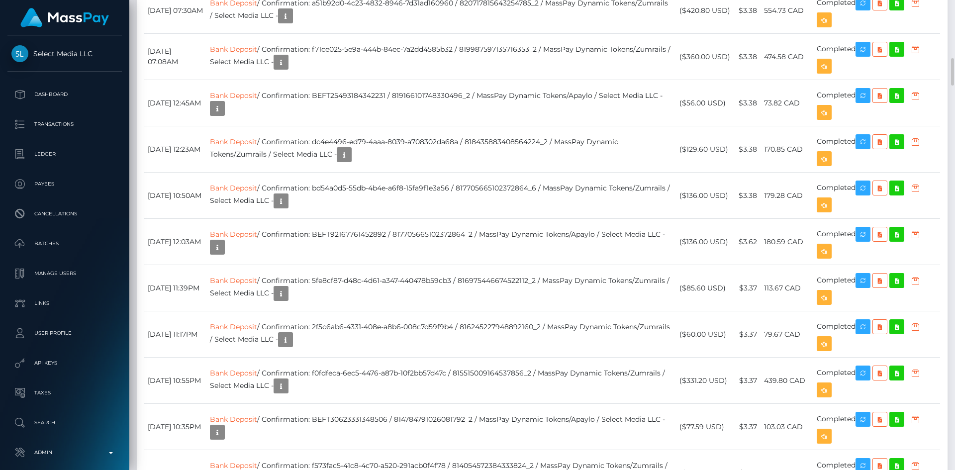
scroll to position [696, 0]
